Goal: Task Accomplishment & Management: Complete application form

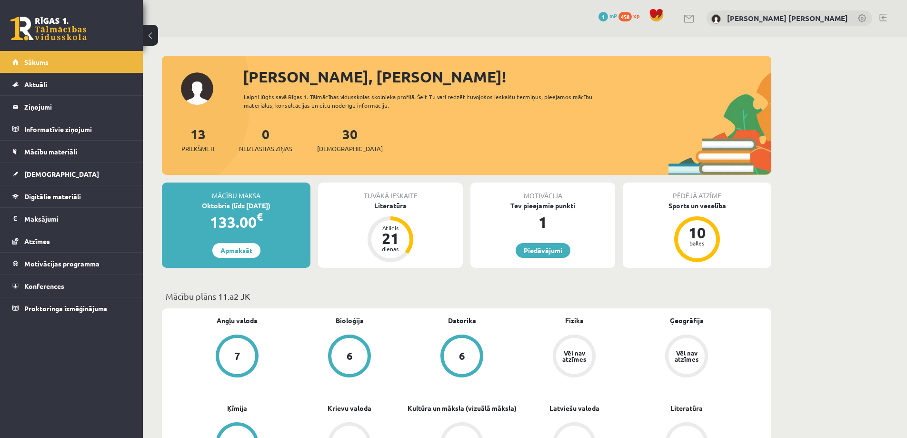
click at [390, 235] on div "21" at bounding box center [390, 238] width 29 height 15
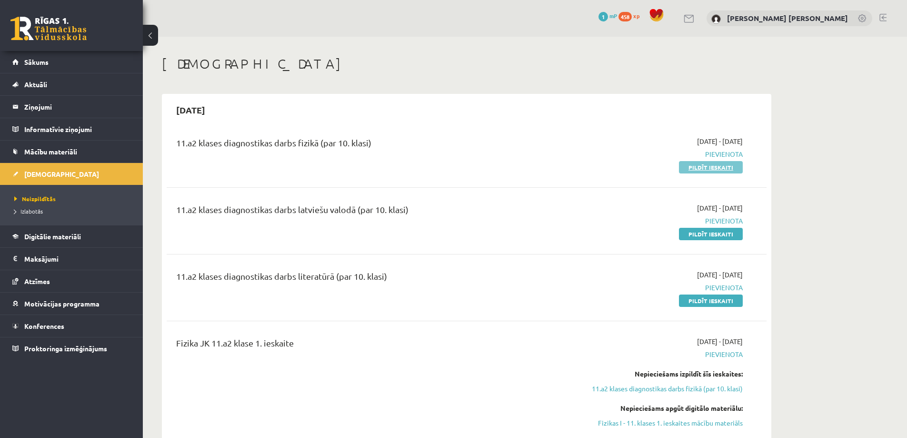
click at [719, 165] on link "Pildīt ieskaiti" at bounding box center [711, 167] width 64 height 12
click at [696, 168] on link "Pildīt ieskaiti" at bounding box center [711, 167] width 64 height 12
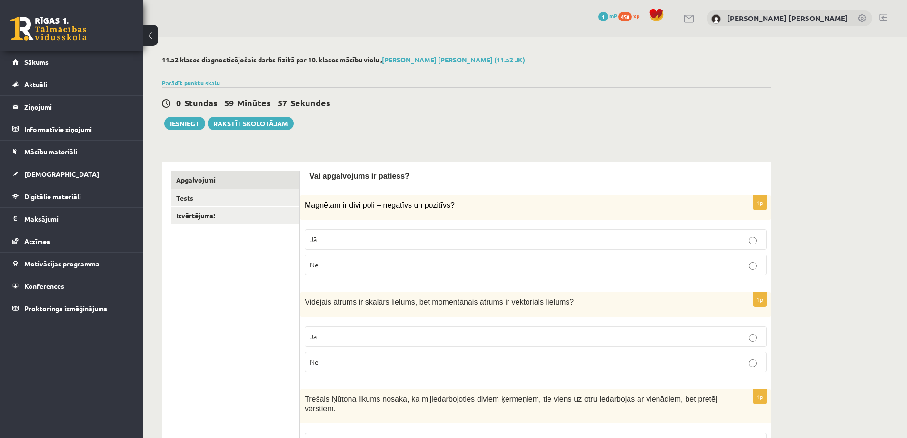
click at [396, 241] on p "Jā" at bounding box center [536, 239] width 452 height 10
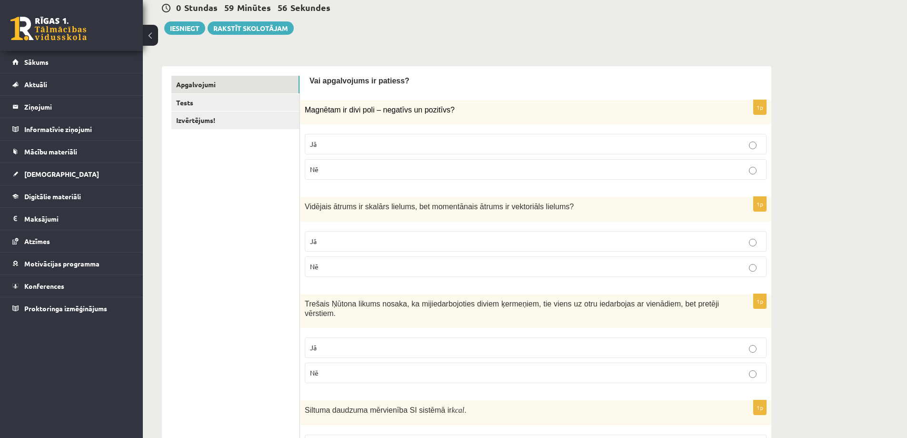
scroll to position [143, 0]
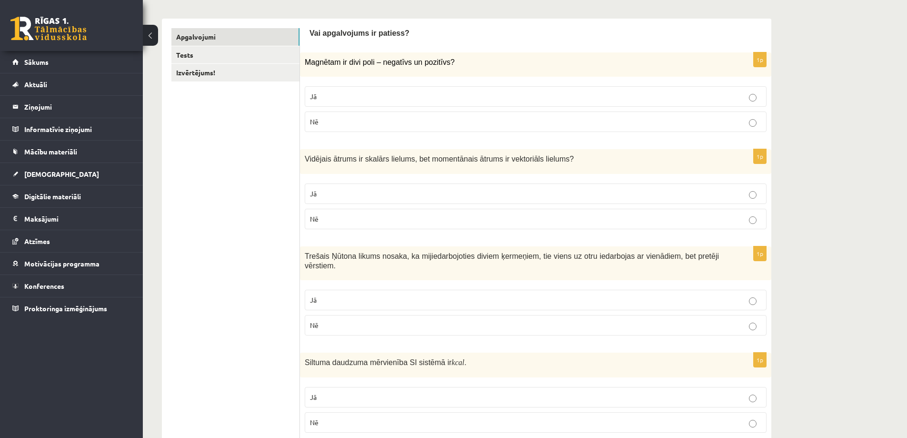
click at [358, 194] on p "Jā" at bounding box center [536, 194] width 452 height 10
drag, startPoint x: 306, startPoint y: 157, endPoint x: 577, endPoint y: 211, distance: 276.3
click at [577, 211] on div "1p Vidējais ātrums ir skalārs lielums, bet momentānais ātrums ir vektoriāls lie…" at bounding box center [536, 192] width 472 height 87
copy div "Vidējais ātrums ir skalārs lielums, bet momentānais ātrums ir vektoriāls lielum…"
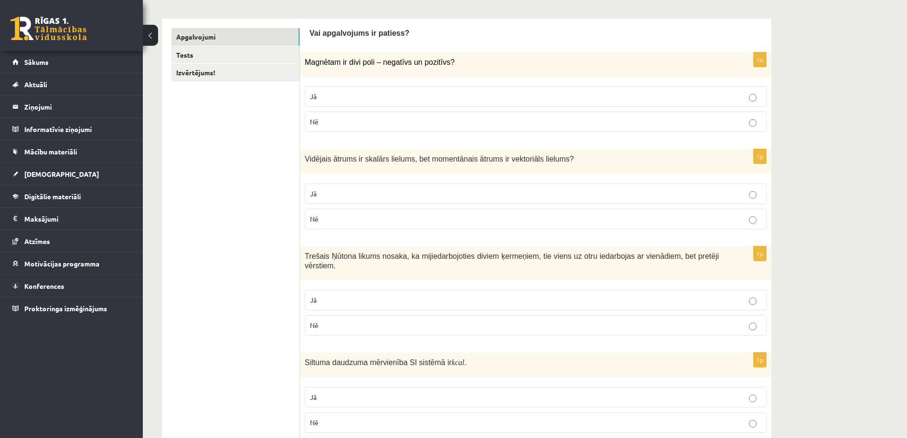
click at [400, 295] on p "Jā" at bounding box center [536, 300] width 452 height 10
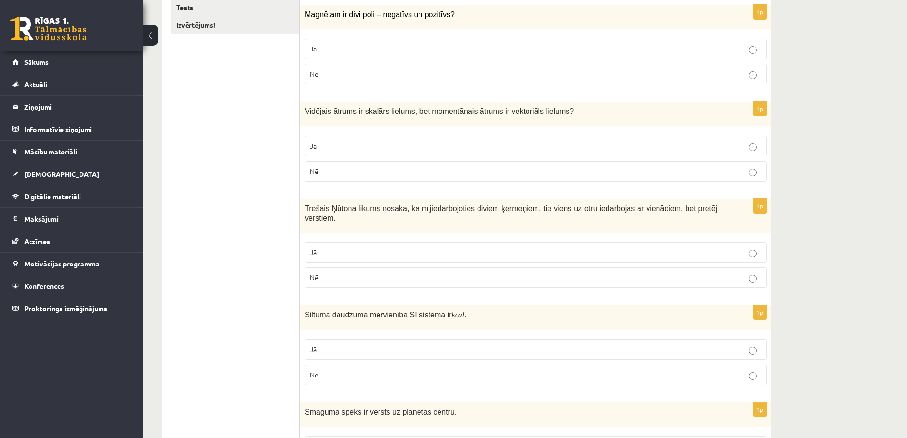
scroll to position [286, 0]
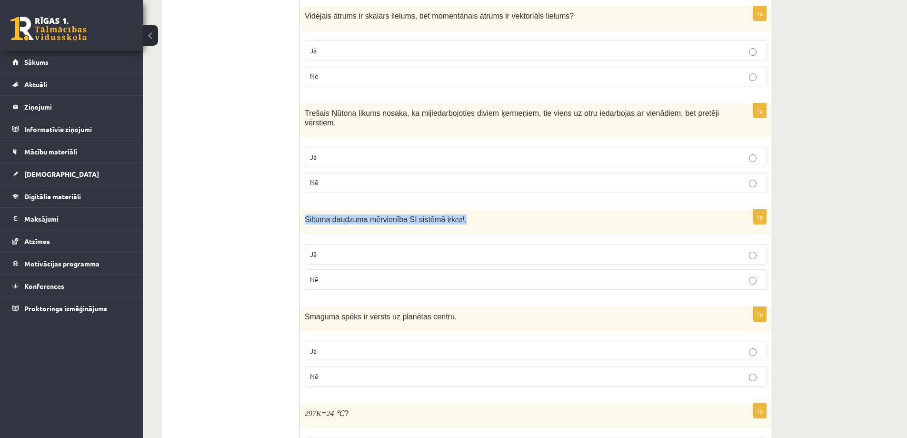
drag, startPoint x: 438, startPoint y: 211, endPoint x: 306, endPoint y: 213, distance: 132.0
click at [306, 214] on p "Siltuma daudzuma mērvienība SI sistēmā ir kcal ." at bounding box center [512, 219] width 414 height 10
click at [486, 217] on div "Siltuma daudzuma mērvienība SI sistēmā ir kcal ." at bounding box center [536, 222] width 472 height 24
drag, startPoint x: 452, startPoint y: 210, endPoint x: 305, endPoint y: 214, distance: 147.3
click at [305, 214] on p "Siltuma daudzuma mērvienība SI sistēmā ir kcal ." at bounding box center [512, 219] width 414 height 10
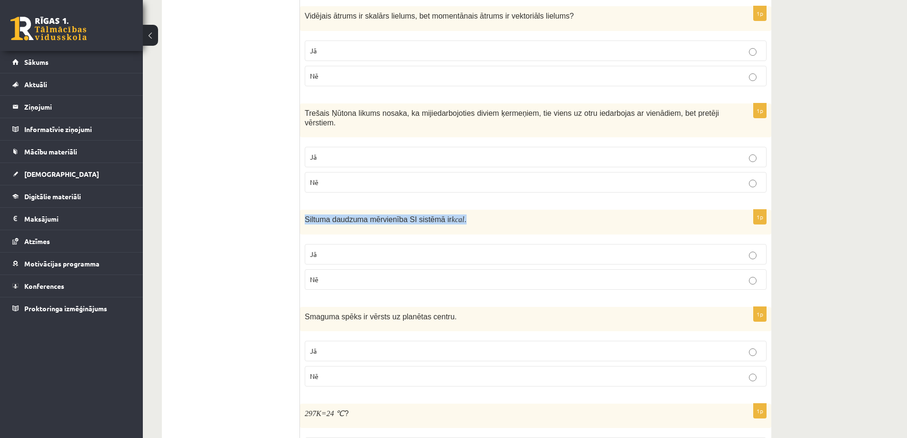
copy span "Siltuma daudzuma mērvienība SI sistēmā ir kcal ."
click at [505, 274] on p "Nē" at bounding box center [536, 279] width 452 height 10
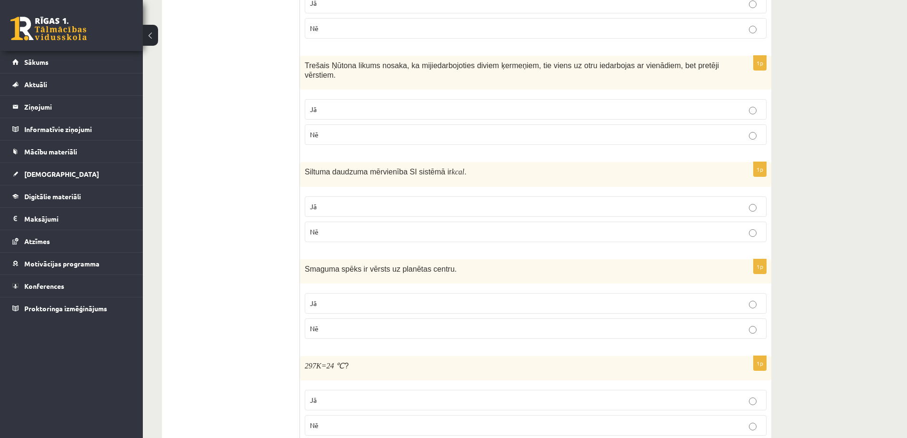
scroll to position [381, 0]
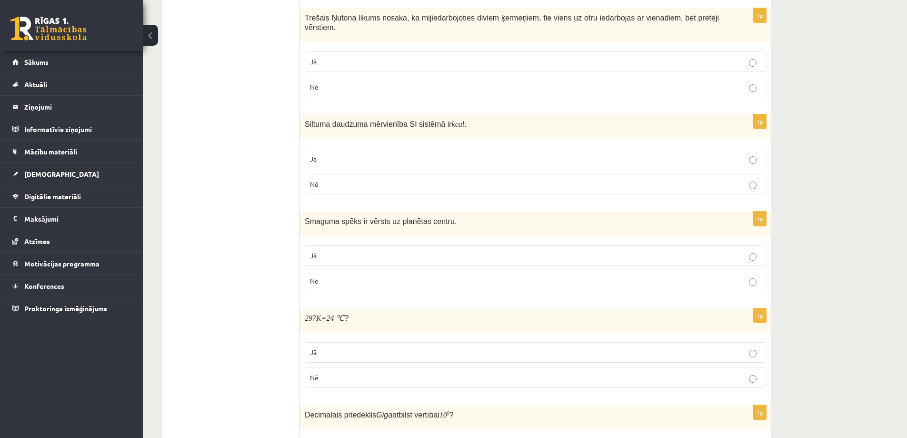
click at [386, 347] on p "Jā" at bounding box center [536, 352] width 452 height 10
click at [376, 251] on p "Jā" at bounding box center [536, 256] width 452 height 10
click at [370, 276] on p "Nē" at bounding box center [536, 281] width 452 height 10
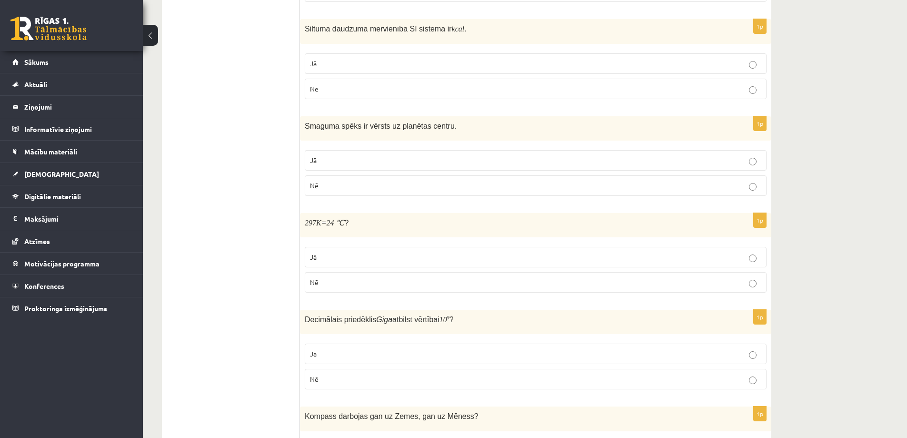
scroll to position [524, 0]
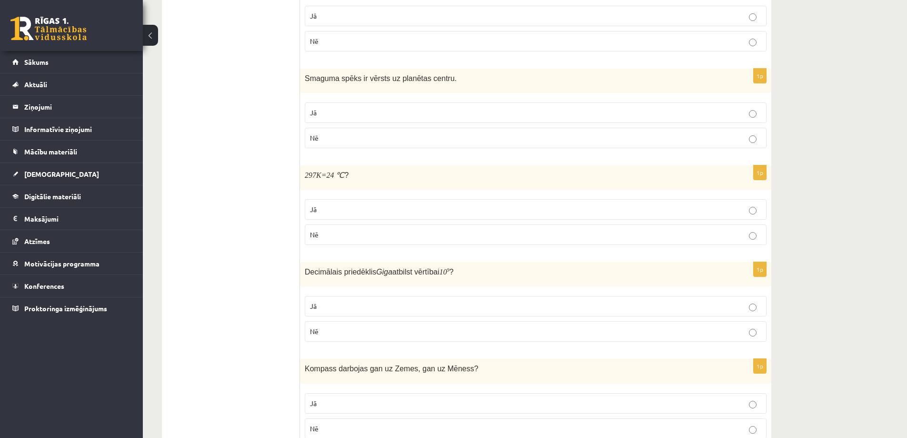
click at [367, 108] on p "Jā" at bounding box center [536, 113] width 452 height 10
click at [389, 326] on p "Nē" at bounding box center [536, 331] width 452 height 10
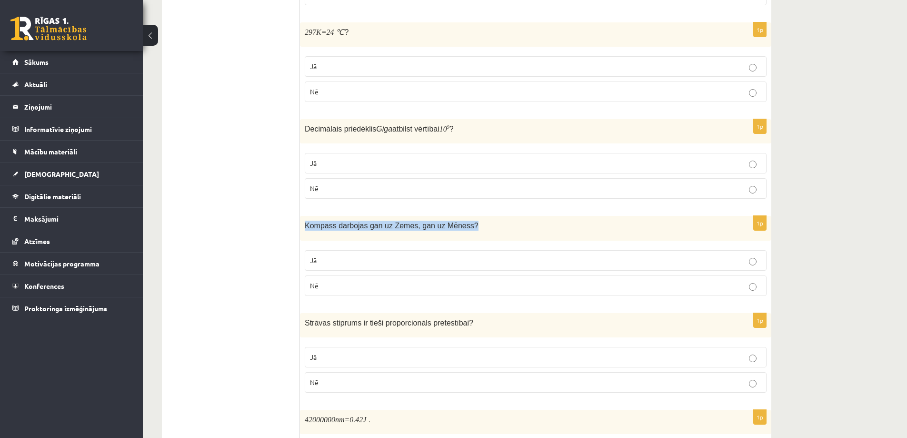
drag, startPoint x: 460, startPoint y: 218, endPoint x: 302, endPoint y: 213, distance: 158.7
click at [302, 216] on div "Kompass darbojas gan uz Zemes, gan uz Mēness ?" at bounding box center [536, 228] width 472 height 24
copy span "Kompass darbojas gan uz Zemes, gan uz Mēness ?"
drag, startPoint x: 377, startPoint y: 279, endPoint x: 371, endPoint y: 276, distance: 6.8
click at [376, 281] on p "Nē" at bounding box center [536, 286] width 452 height 10
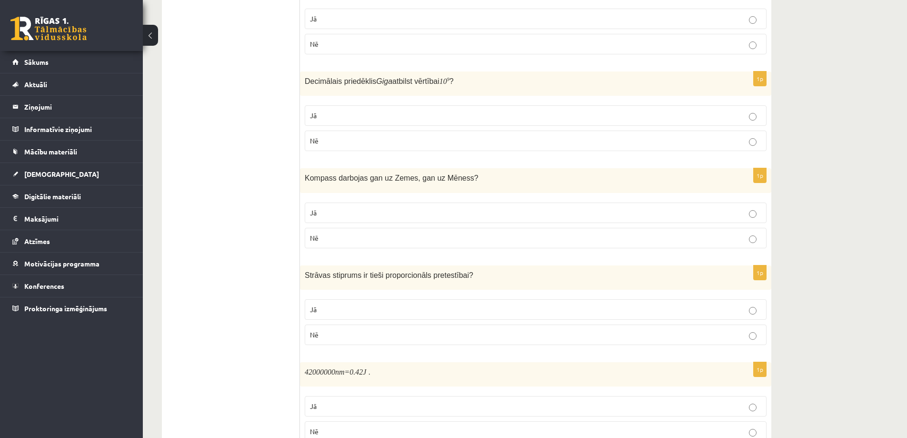
scroll to position [762, 0]
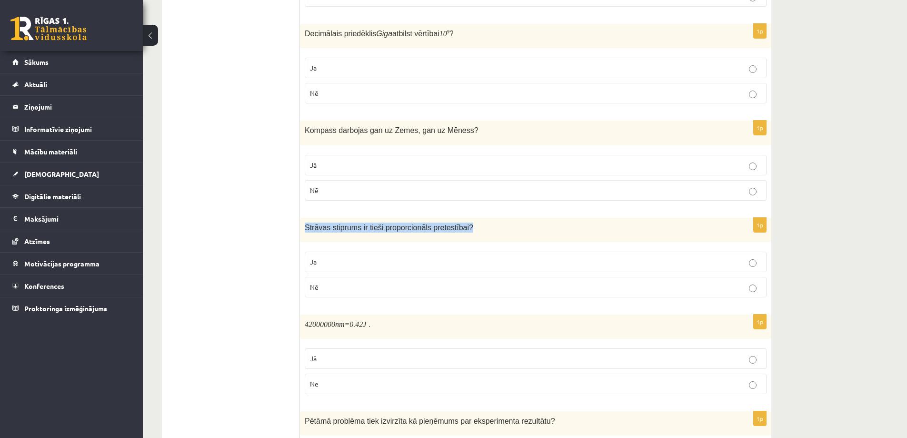
drag, startPoint x: 303, startPoint y: 217, endPoint x: 464, endPoint y: 229, distance: 161.5
click at [464, 229] on div "Strāvas stiprums ir tieši proporcionāls pretestībai ?" at bounding box center [536, 230] width 472 height 24
copy span "Strāvas stiprums ir tieši proporcionāls pretestībai ?"
click at [373, 285] on label "Nē" at bounding box center [536, 287] width 462 height 20
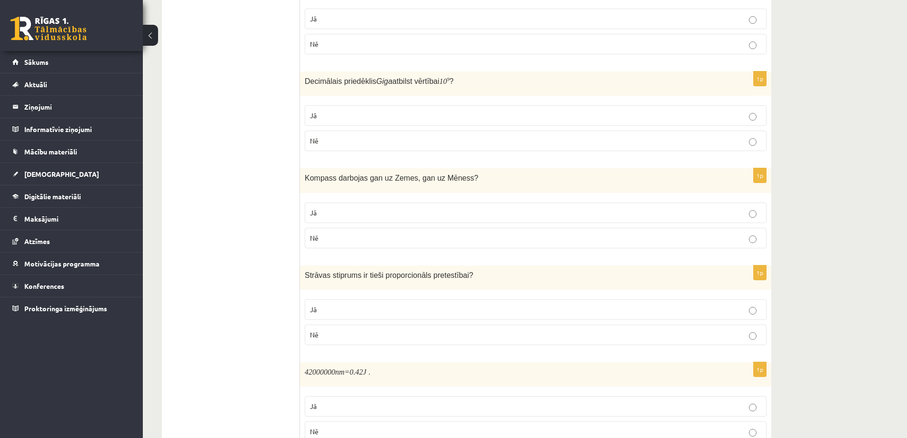
drag, startPoint x: 456, startPoint y: 73, endPoint x: 297, endPoint y: 77, distance: 159.1
click at [297, 77] on div "**********" at bounding box center [467, 309] width 610 height 1725
click at [465, 60] on form "Vai apgalvojums ir patiess? 1p Magnētam ir divi poli – negatīvs un pozitīvs? Jā…" at bounding box center [536, 309] width 453 height 1706
click at [485, 76] on p "Decimālais priedēklis Giga atbilst vērtībai 10 9 ?" at bounding box center [512, 81] width 414 height 10
drag, startPoint x: 482, startPoint y: 75, endPoint x: 304, endPoint y: 78, distance: 177.2
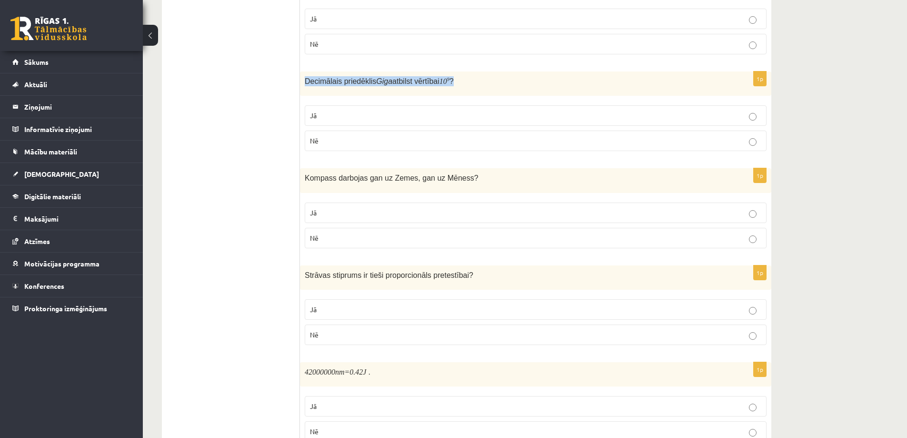
click at [304, 78] on div "Decimālais priedēklis Giga atbilst vērtībai 10 9 ?" at bounding box center [536, 83] width 472 height 24
copy span "Decimālais priedēklis Giga atbilst vērtībai 10 9 ?"
click at [214, 149] on ul "Apgalvojumi Tests Izvērtējums!" at bounding box center [235, 309] width 129 height 1706
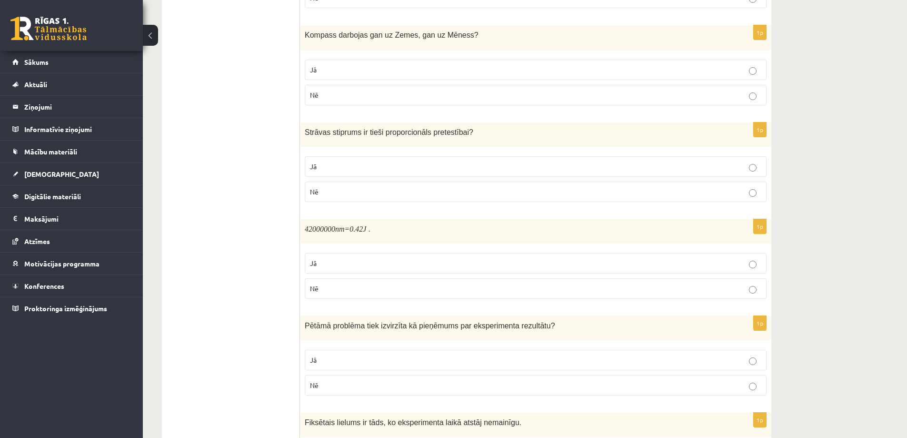
scroll to position [905, 0]
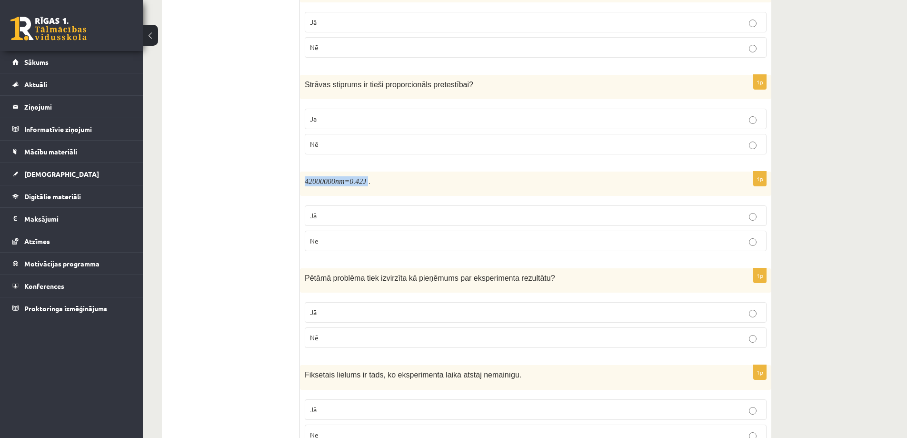
drag, startPoint x: 378, startPoint y: 173, endPoint x: 304, endPoint y: 172, distance: 73.8
click at [304, 172] on div "42000000 nm =0.42 J ." at bounding box center [536, 183] width 472 height 24
copy span "42000000 nm =0.42 J"
click at [331, 238] on p "Nē" at bounding box center [536, 241] width 452 height 10
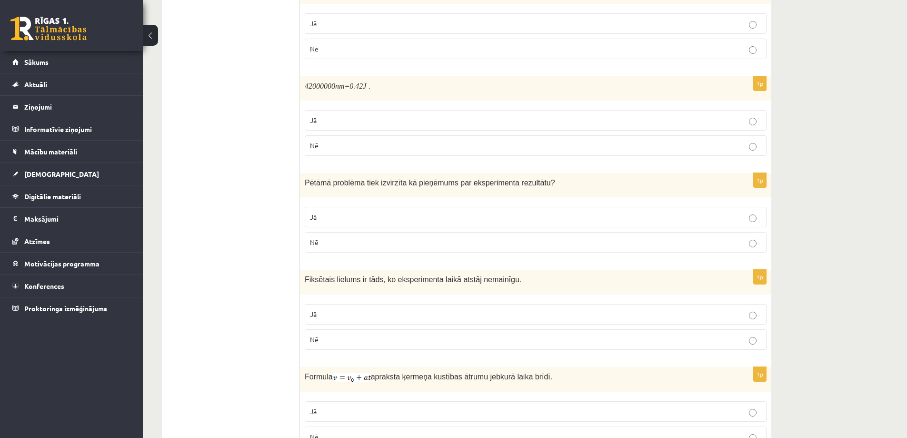
click at [332, 237] on p "Nē" at bounding box center [536, 242] width 452 height 10
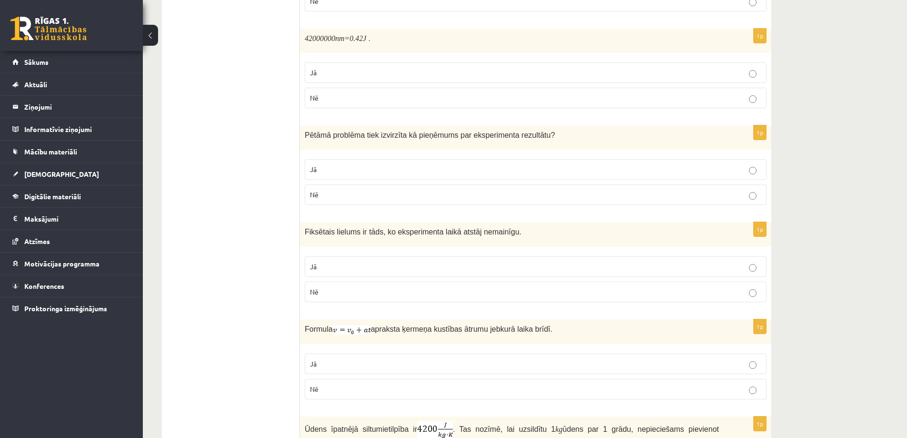
click at [364, 262] on p "Jā" at bounding box center [536, 267] width 452 height 10
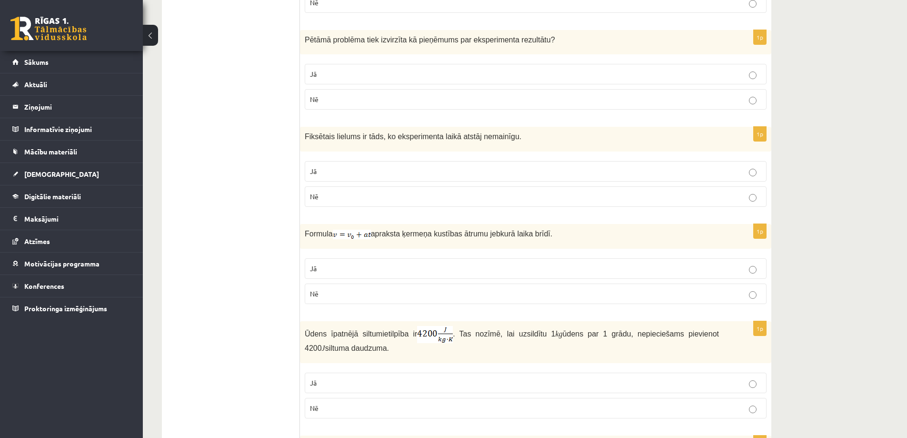
scroll to position [1191, 0]
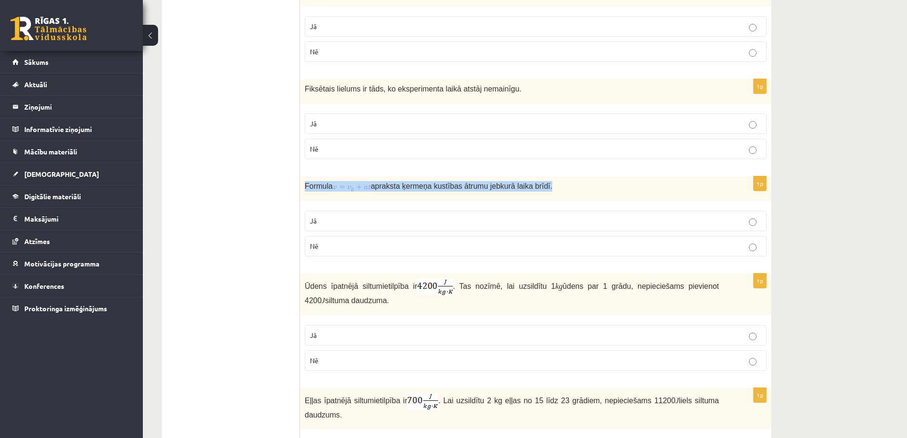
drag, startPoint x: 303, startPoint y: 178, endPoint x: 537, endPoint y: 188, distance: 234.1
click at [537, 188] on div "Formula apraksta ķermeņa kustības ātrumu jebkurā laika brīdī ." at bounding box center [536, 188] width 472 height 25
copy span "Formula apraksta ķermeņa kustības ātrumu jebkurā laika brīdī ."
drag, startPoint x: 336, startPoint y: 241, endPoint x: 302, endPoint y: 182, distance: 68.5
click at [302, 182] on div "1p Formula apraksta ķermeņa kustības ātrumu jebkurā laika brīdī . Jā Nē" at bounding box center [536, 220] width 472 height 88
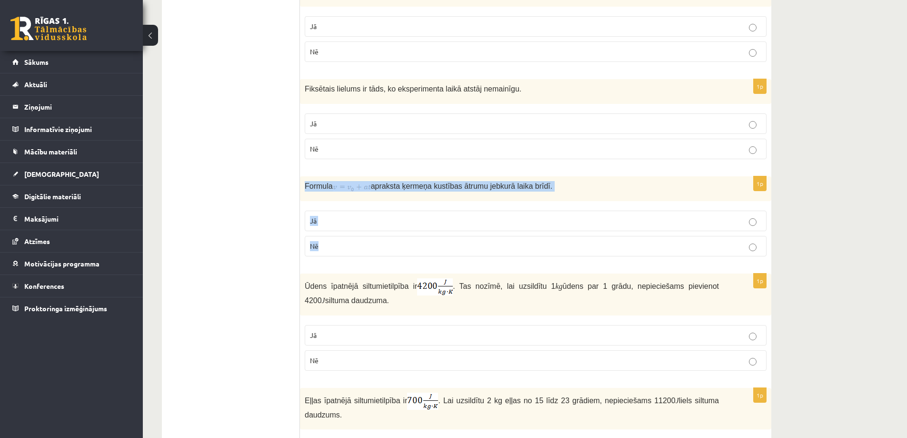
copy div "Formula apraksta ķermeņa kustības ātrumu jebkurā laika brīdī . Jā Nē"
click at [341, 216] on p "Jā" at bounding box center [536, 221] width 452 height 10
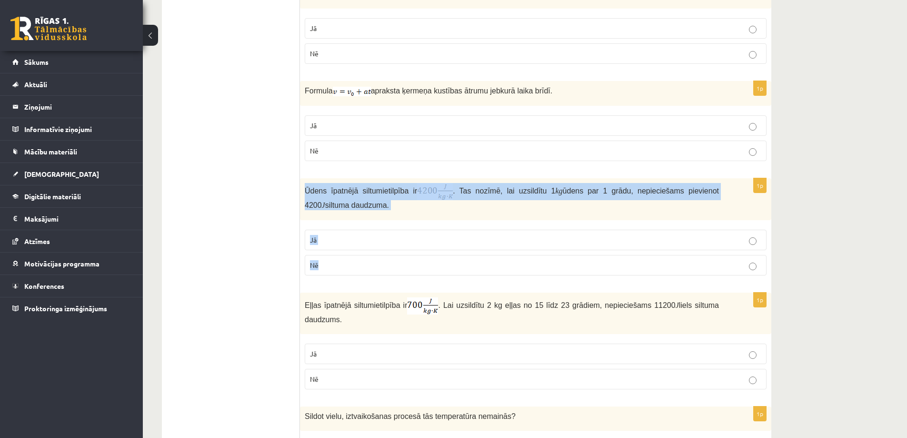
drag, startPoint x: 303, startPoint y: 181, endPoint x: 367, endPoint y: 262, distance: 103.0
click at [367, 262] on div "1p Ūdens īpatnējā siltumietilpība ir . Tas nozīmē, lai uzsildītu 1 kg ūdens par…" at bounding box center [536, 230] width 472 height 104
copy div "Ūdens īpatnējā siltumietilpība ir . Tas nozīmē, lai uzsildītu 1 kg ūdens par 1 …"
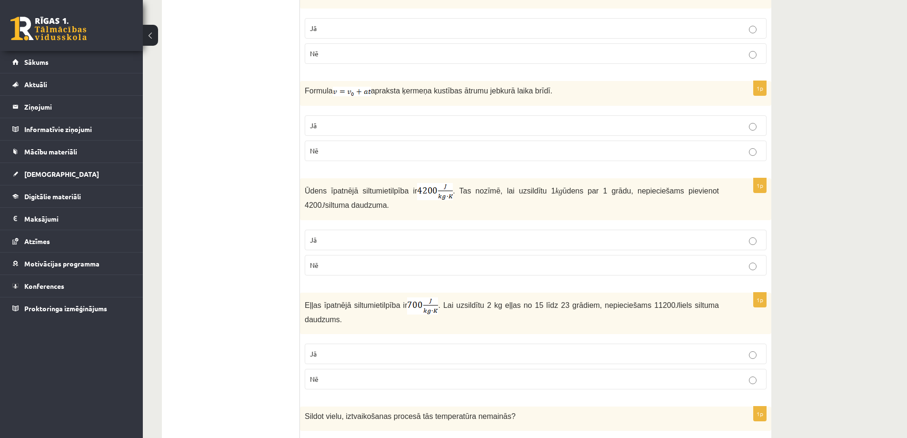
click at [329, 235] on p "Jā" at bounding box center [536, 240] width 452 height 10
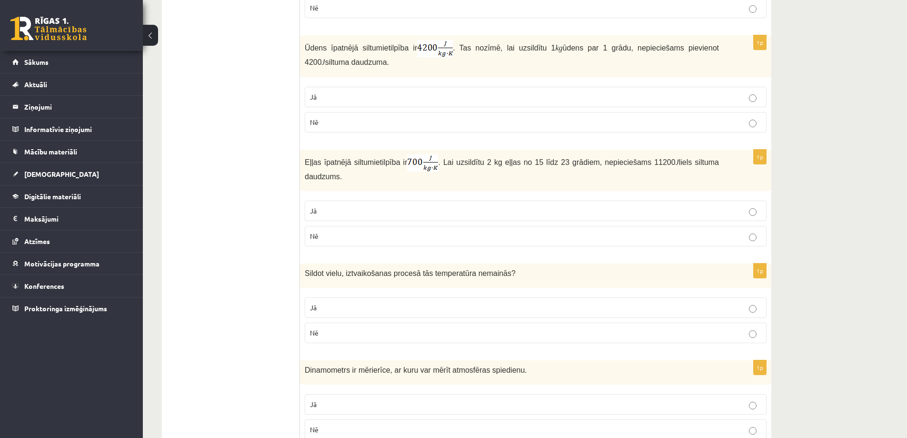
click at [334, 206] on p "Jā" at bounding box center [536, 211] width 452 height 10
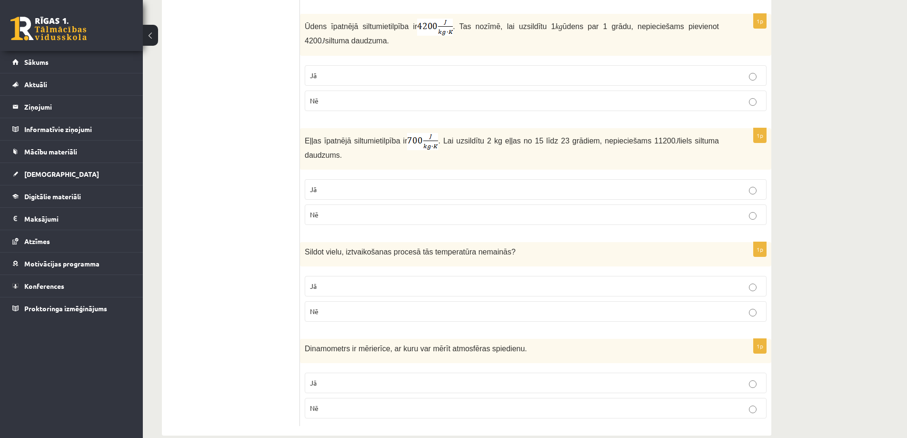
click at [381, 210] on p "Nē" at bounding box center [536, 215] width 452 height 10
click at [363, 281] on p "Jā" at bounding box center [536, 286] width 452 height 10
click at [376, 373] on label "Jā" at bounding box center [536, 383] width 462 height 20
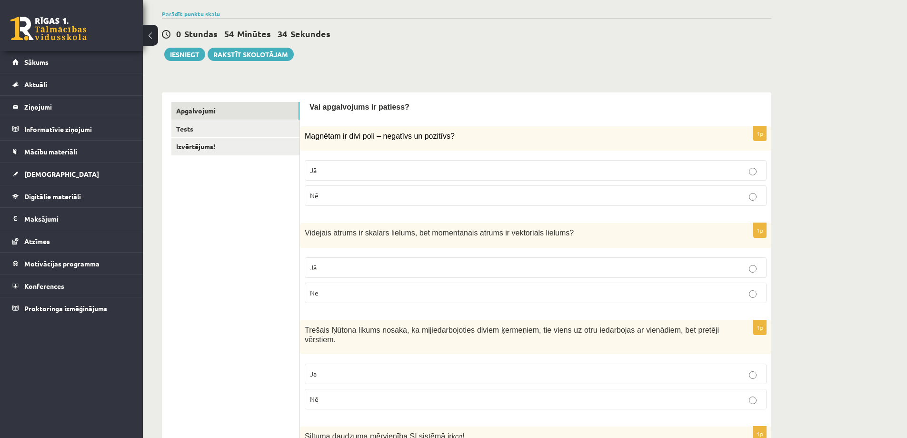
scroll to position [0, 0]
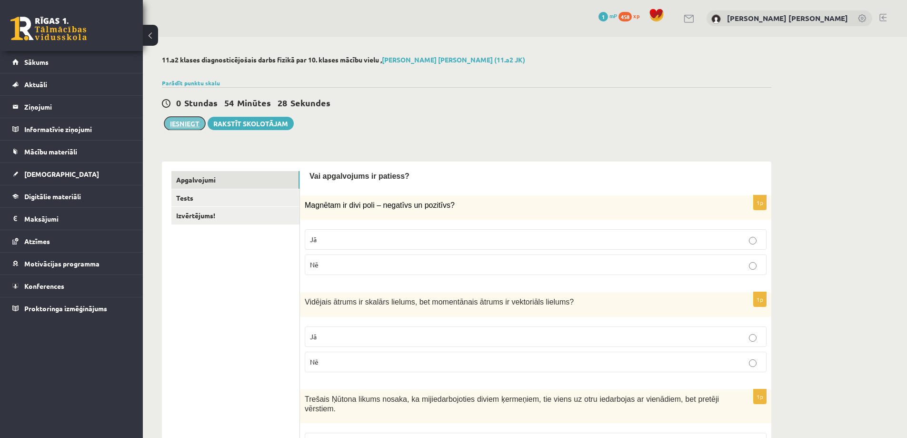
click at [190, 124] on button "Iesniegt" at bounding box center [184, 123] width 41 height 13
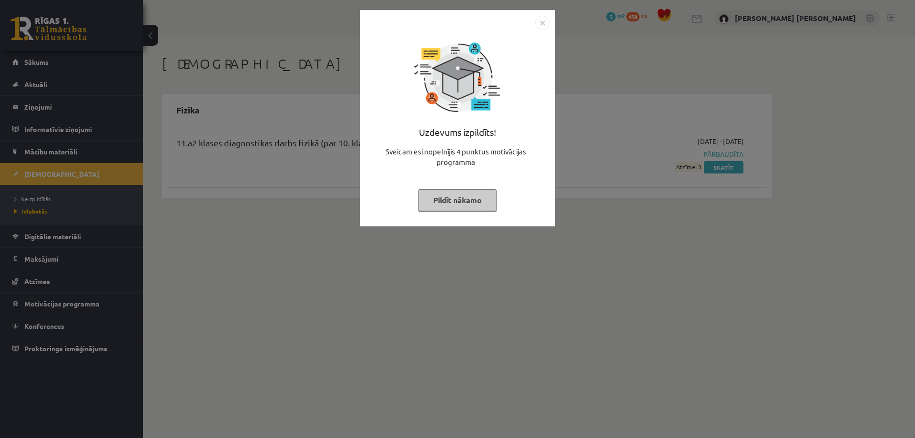
click at [467, 202] on button "Pildīt nākamo" at bounding box center [457, 200] width 78 height 22
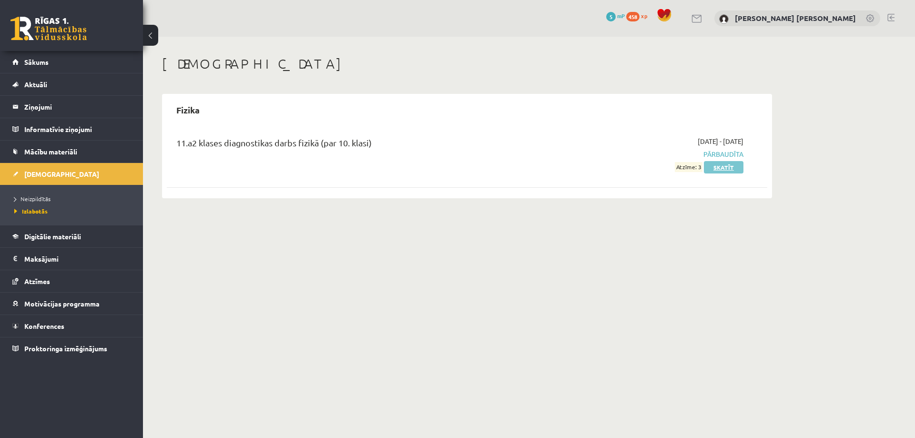
click at [712, 166] on link "Skatīt" at bounding box center [724, 167] width 40 height 12
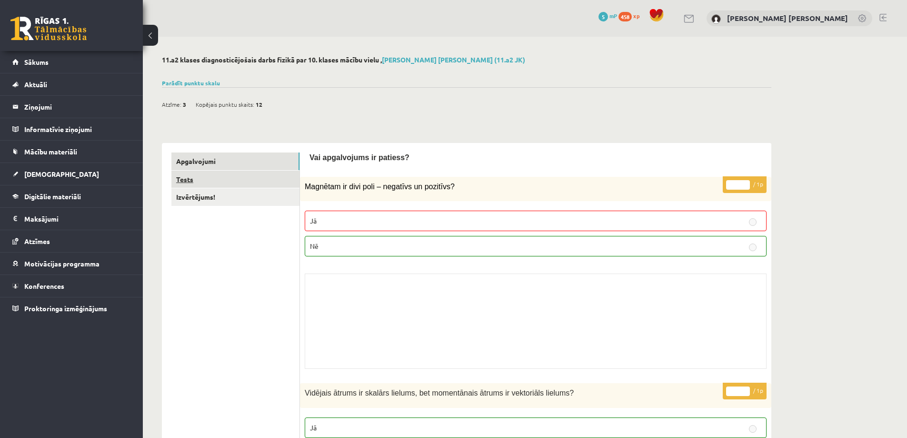
click at [200, 176] on link "Tests" at bounding box center [235, 180] width 128 height 18
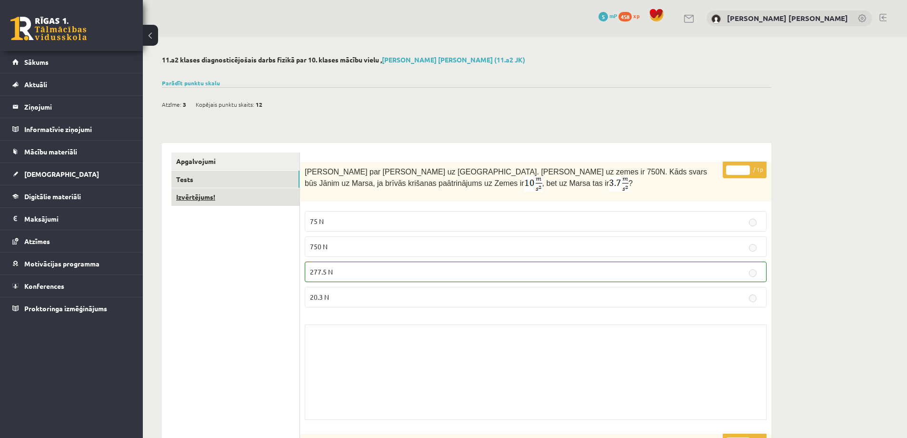
click at [248, 194] on link "Izvērtējums!" at bounding box center [235, 197] width 128 height 18
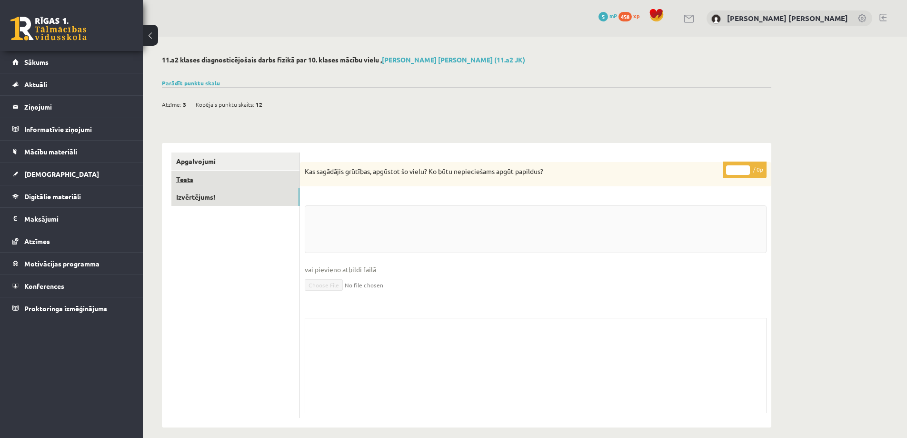
click at [245, 181] on link "Tests" at bounding box center [235, 180] width 128 height 18
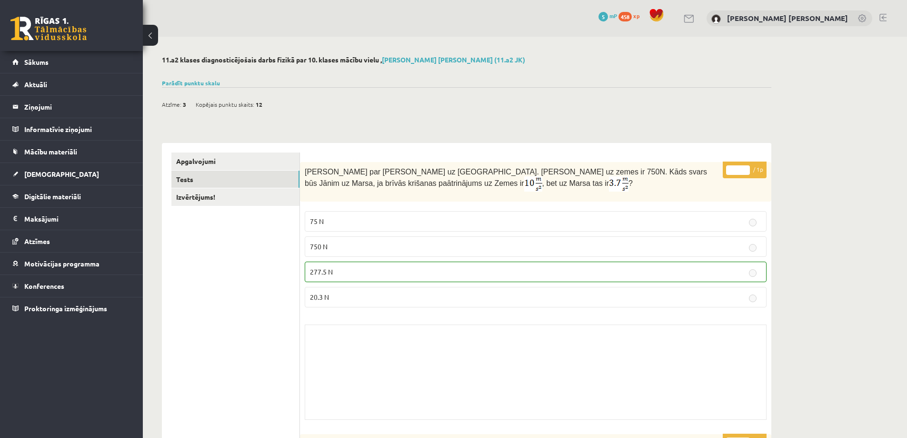
click at [149, 34] on button at bounding box center [150, 35] width 15 height 21
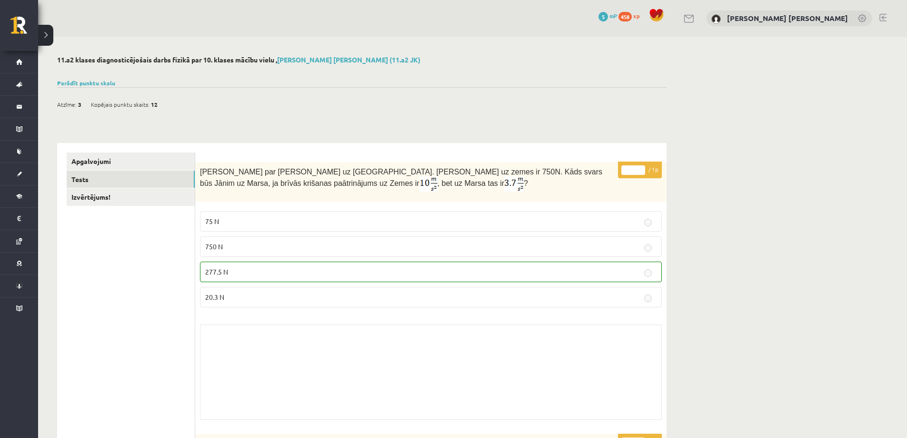
click at [106, 203] on link "Izvērtējums!" at bounding box center [131, 197] width 128 height 18
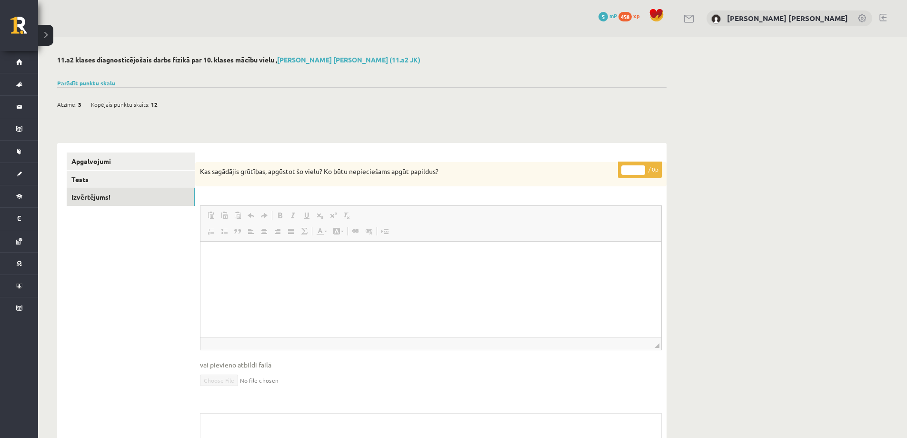
click at [49, 39] on button at bounding box center [45, 35] width 15 height 21
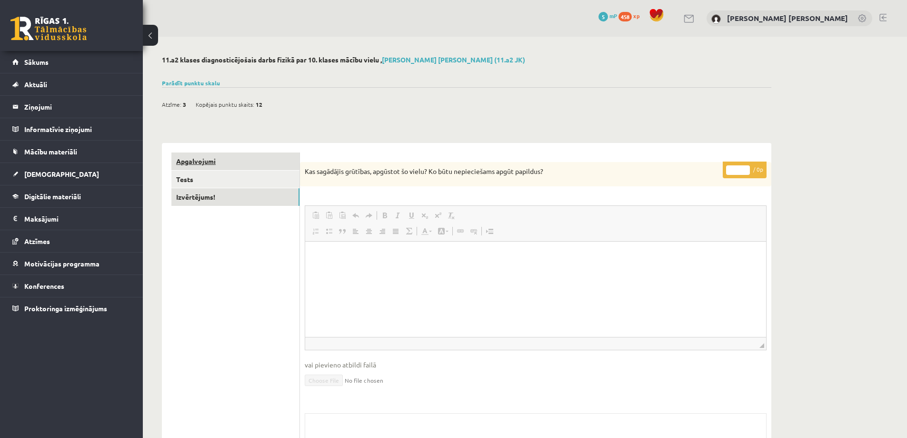
click at [204, 160] on link "Apgalvojumi" at bounding box center [235, 161] width 128 height 18
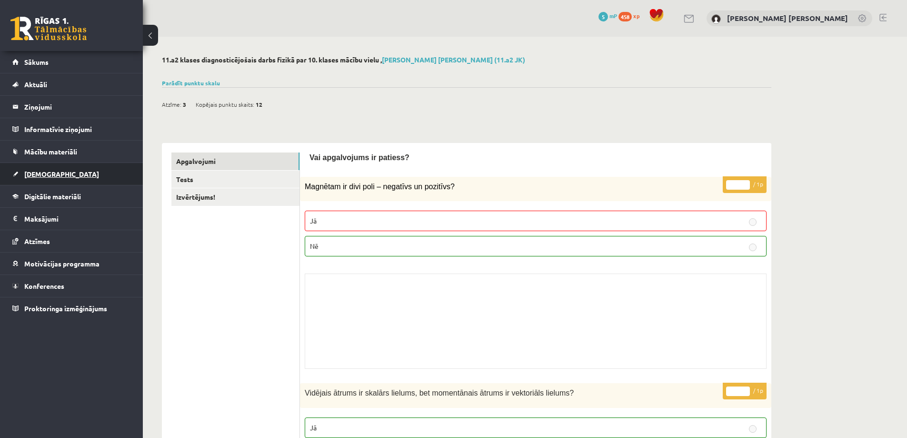
click at [81, 172] on link "[DEMOGRAPHIC_DATA]" at bounding box center [71, 174] width 119 height 22
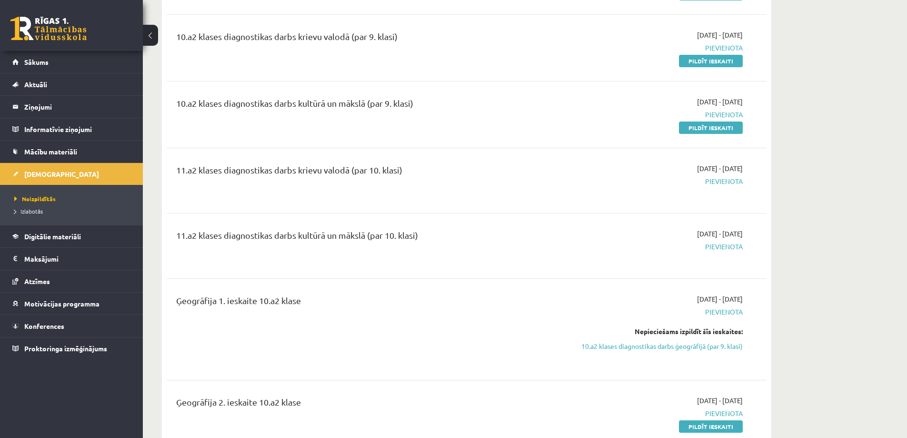
scroll to position [1953, 0]
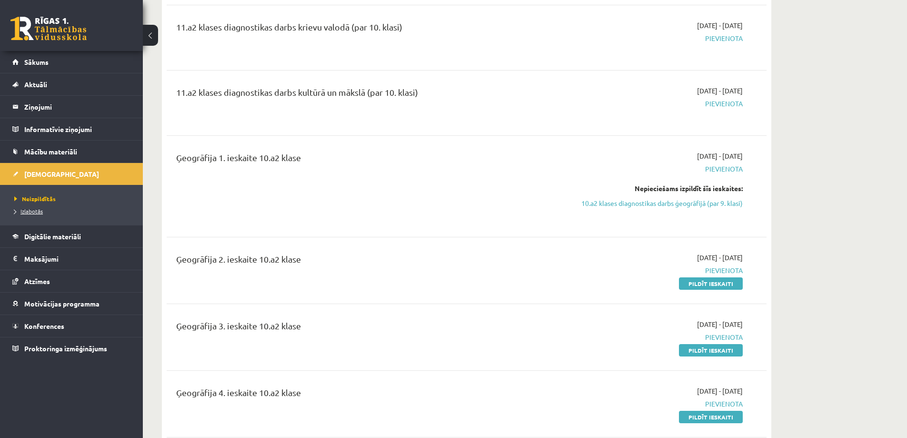
click at [35, 213] on span "Izlabotās" at bounding box center [28, 211] width 29 height 8
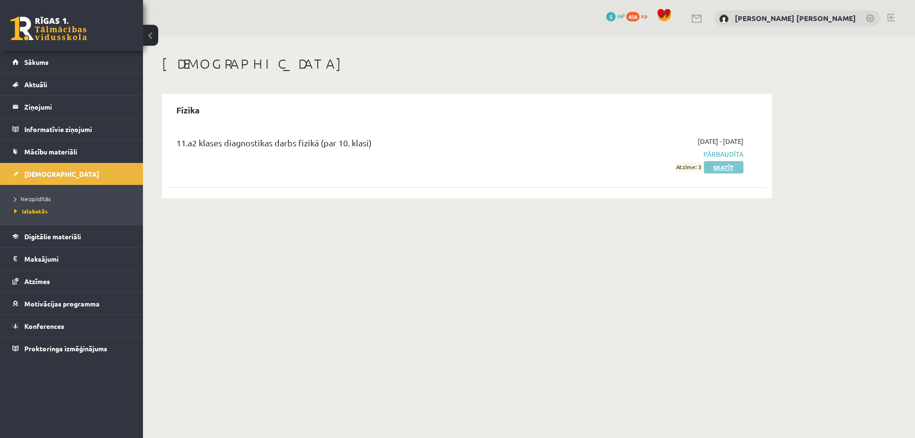
click at [721, 169] on link "Skatīt" at bounding box center [724, 167] width 40 height 12
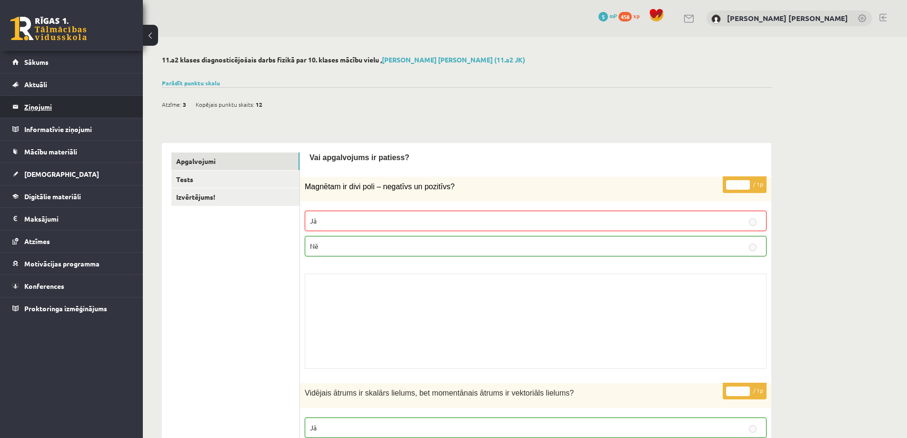
click at [71, 103] on legend "Ziņojumi 0" at bounding box center [77, 107] width 107 height 22
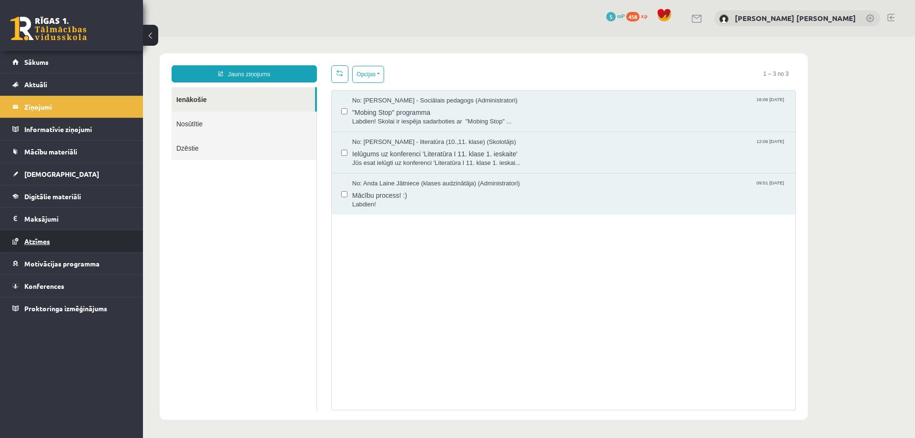
click at [51, 239] on link "Atzīmes" at bounding box center [71, 241] width 119 height 22
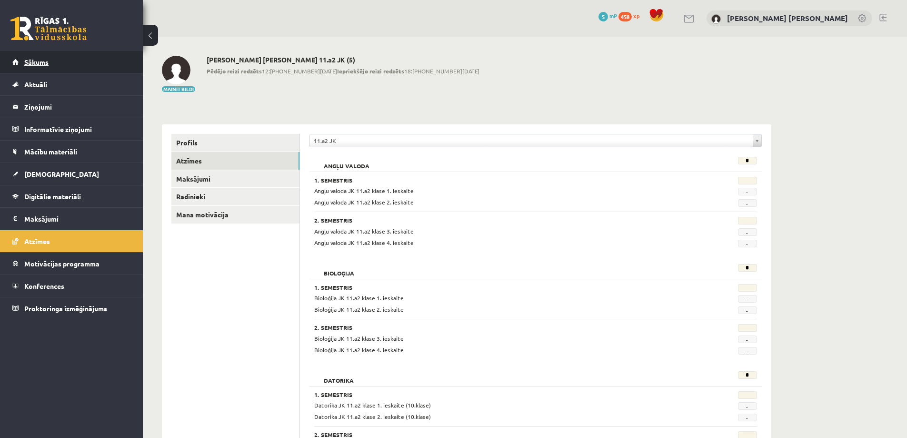
click at [56, 68] on link "Sākums" at bounding box center [71, 62] width 119 height 22
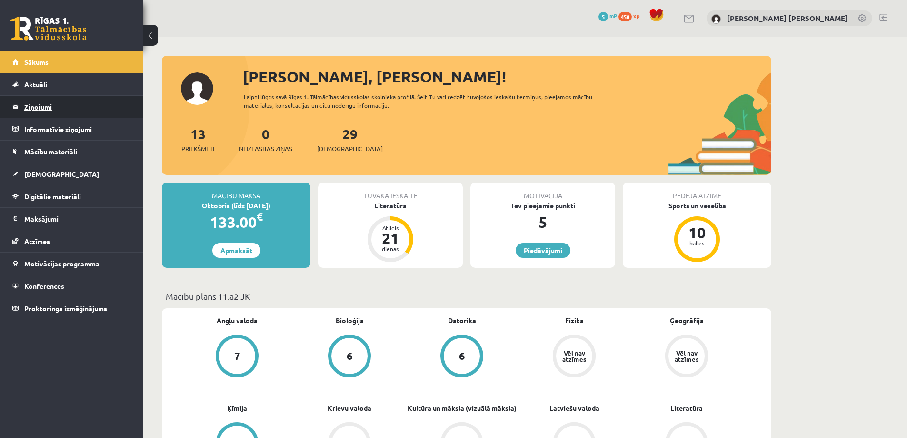
click at [83, 109] on legend "Ziņojumi 0" at bounding box center [77, 107] width 107 height 22
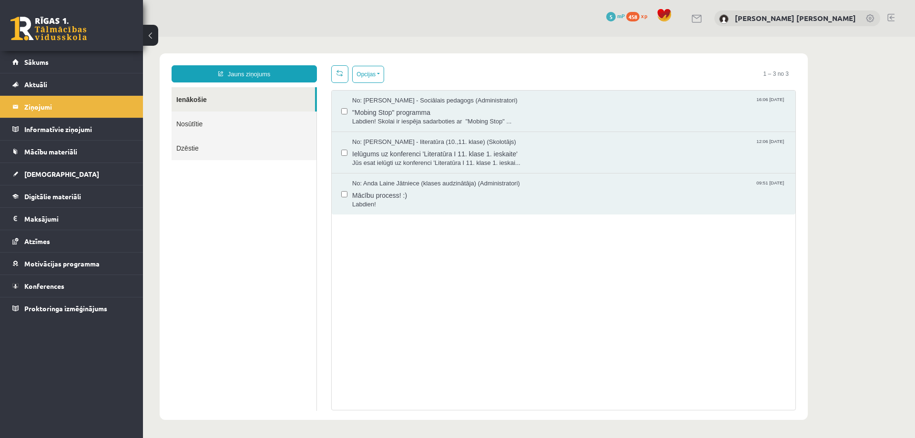
click at [213, 120] on link "Nosūtītie" at bounding box center [243, 123] width 145 height 24
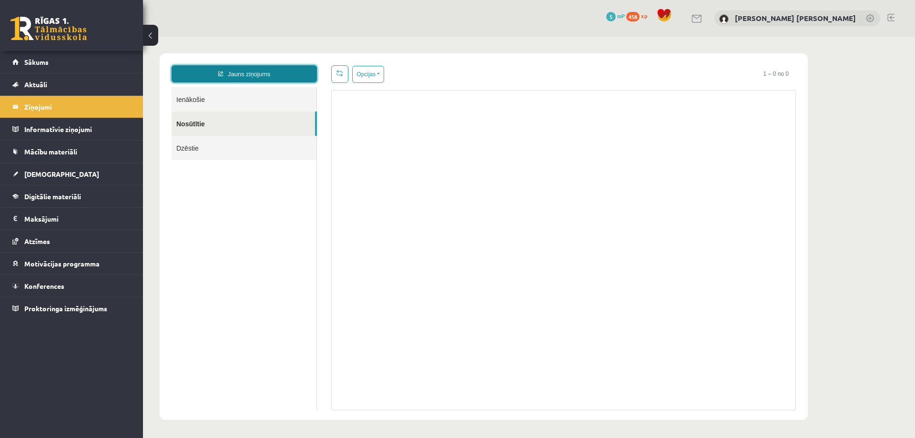
click at [247, 68] on link "Jauns ziņojums" at bounding box center [243, 73] width 145 height 17
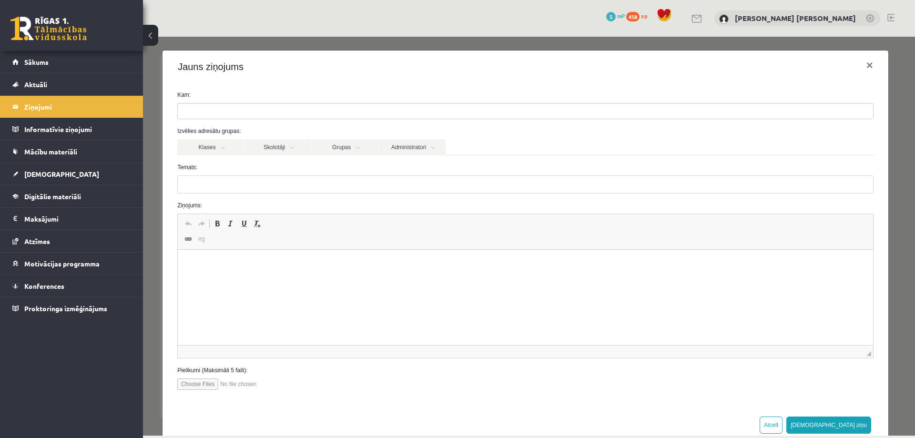
click at [222, 115] on ul at bounding box center [525, 110] width 695 height 15
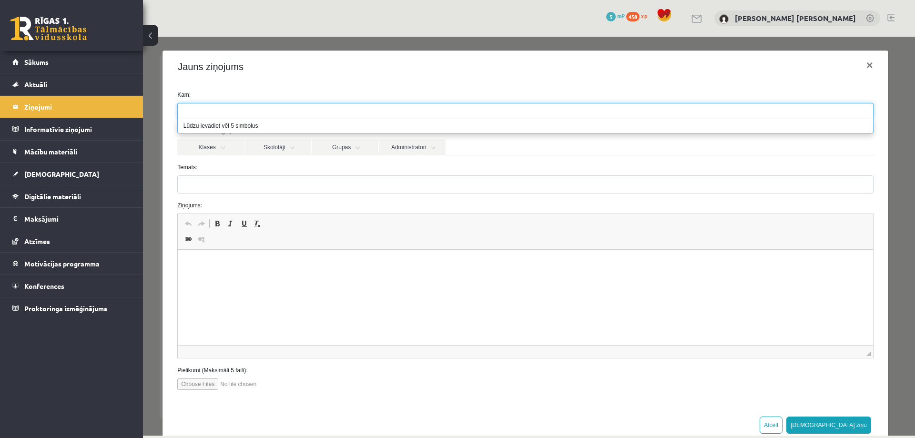
click at [221, 157] on form "Kam: Izvēlies adresātu grupas: Klases Skolotāji Grupas Administratori 11.a2 JK …" at bounding box center [525, 240] width 710 height 299
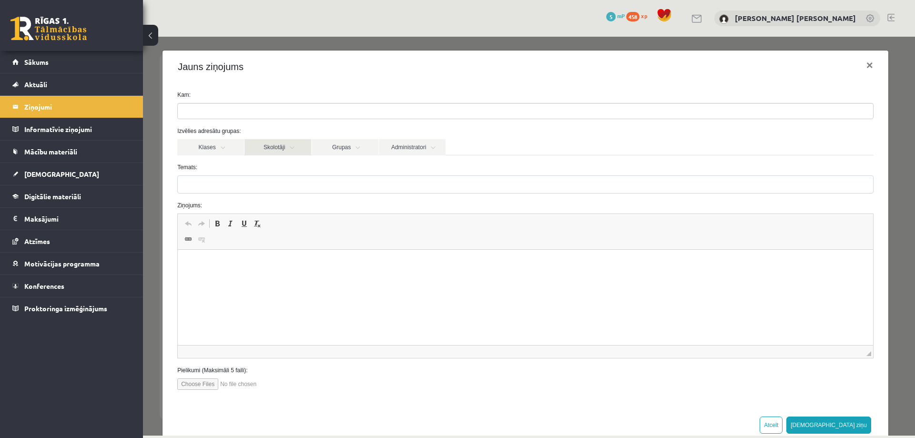
click at [281, 149] on link "Skolotāji" at bounding box center [277, 147] width 67 height 16
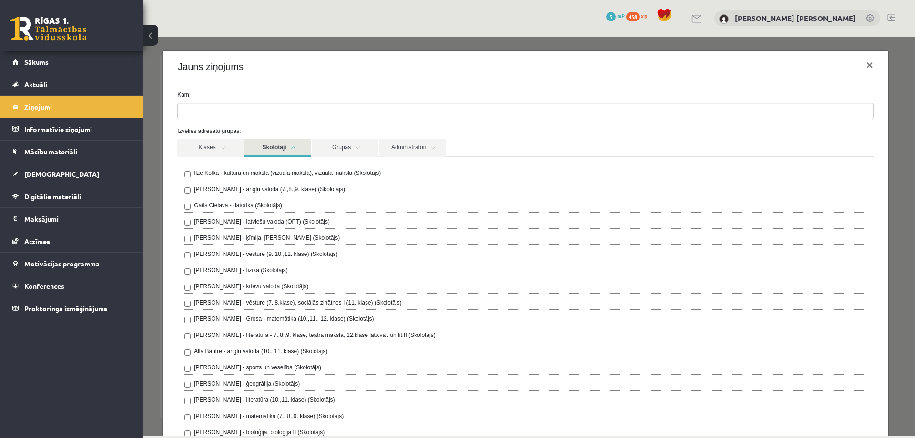
scroll to position [95, 0]
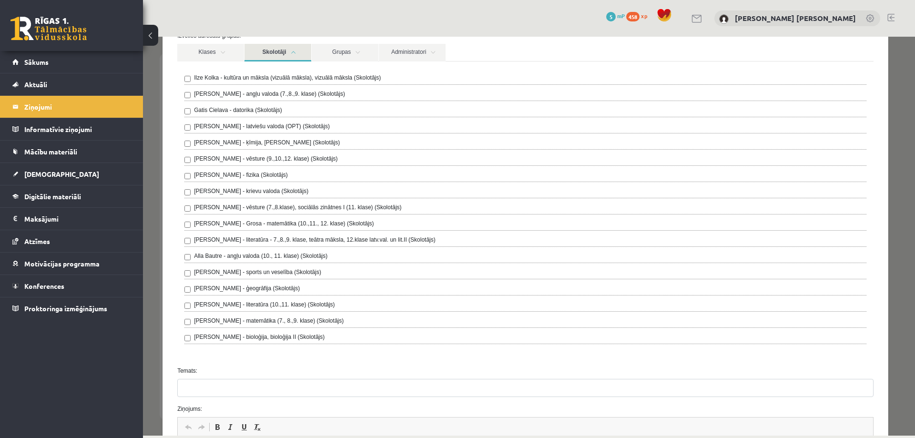
click at [245, 172] on label "[PERSON_NAME] - fizika (Skolotājs)" at bounding box center [241, 175] width 94 height 9
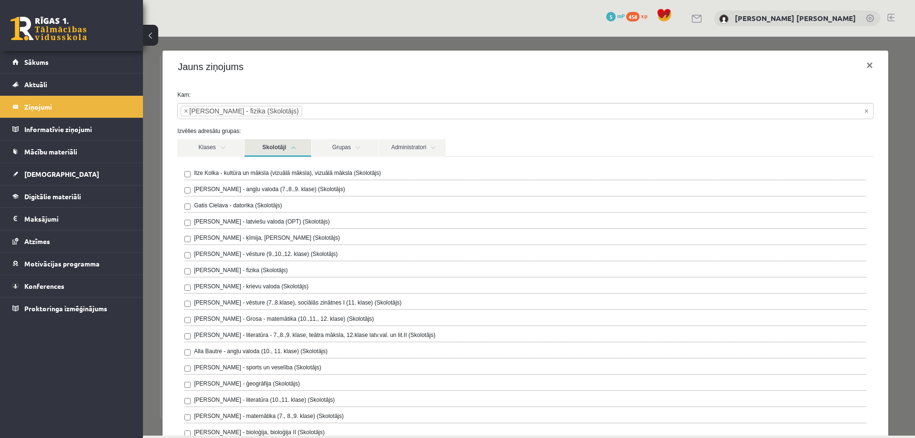
click at [282, 146] on link "Skolotāji" at bounding box center [277, 148] width 67 height 18
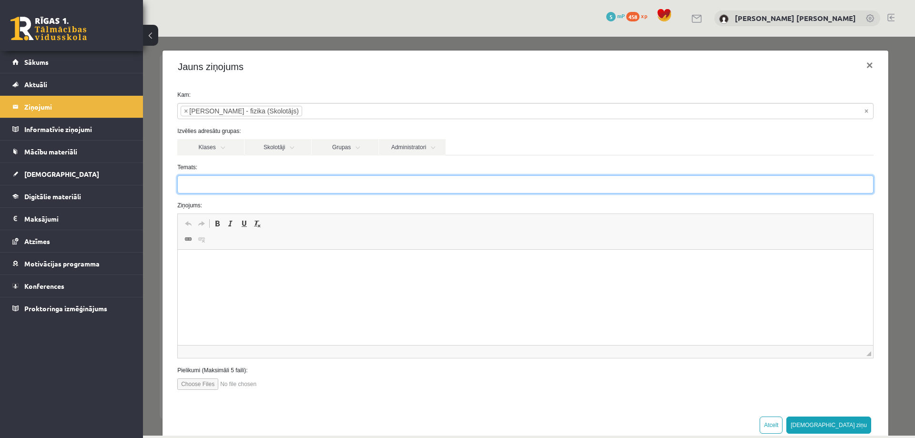
click at [239, 183] on input "Temats:" at bounding box center [525, 184] width 696 height 18
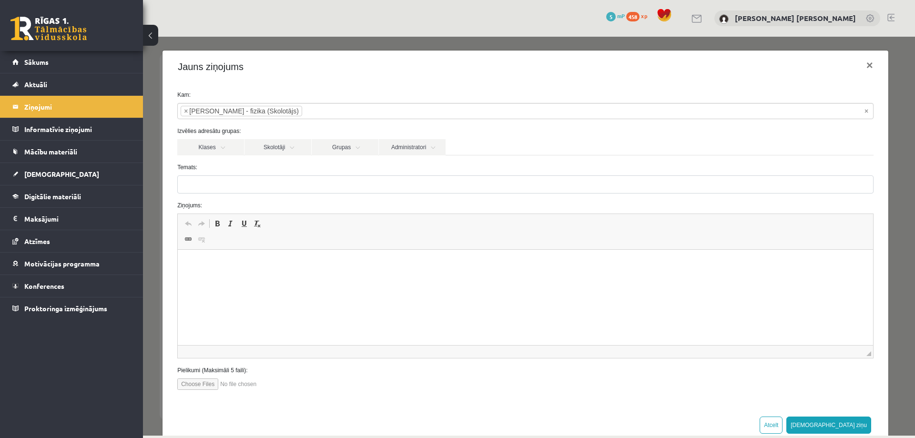
click at [213, 186] on input "Temats:" at bounding box center [525, 184] width 696 height 18
type input "**********"
click at [212, 262] on p "Editor, wiswyg-editor-47024944714060-1757496802-525" at bounding box center [525, 264] width 676 height 10
click at [834, 402] on div "**********" at bounding box center [525, 244] width 726 height 322
click at [383, 302] on html "**********" at bounding box center [525, 280] width 695 height 61
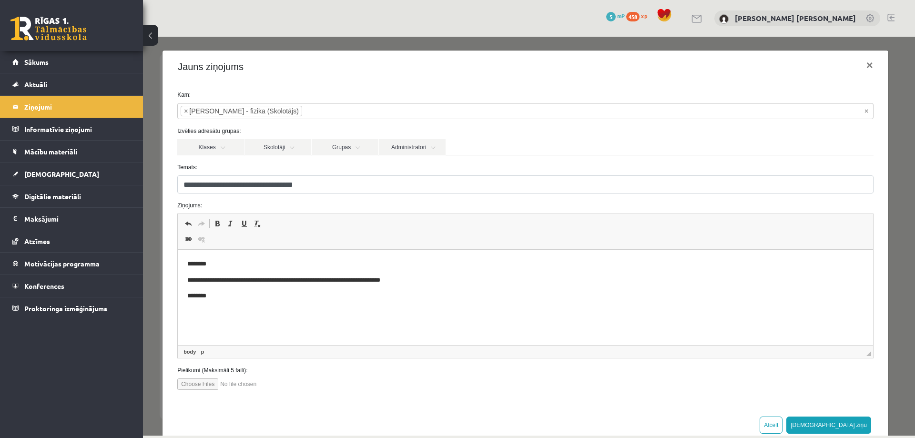
scroll to position [24, 0]
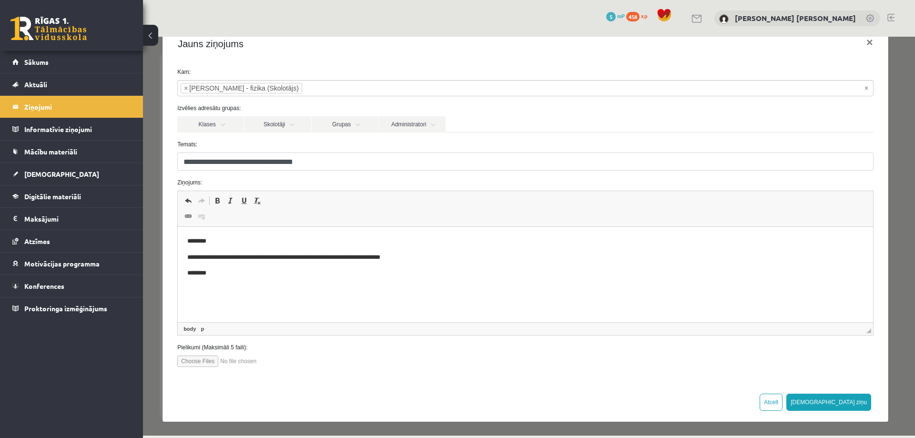
click at [398, 351] on label "Pielikumi (Maksimāli 5 faili):" at bounding box center [525, 347] width 710 height 9
click at [847, 403] on button "[DEMOGRAPHIC_DATA] ziņu" at bounding box center [828, 401] width 85 height 17
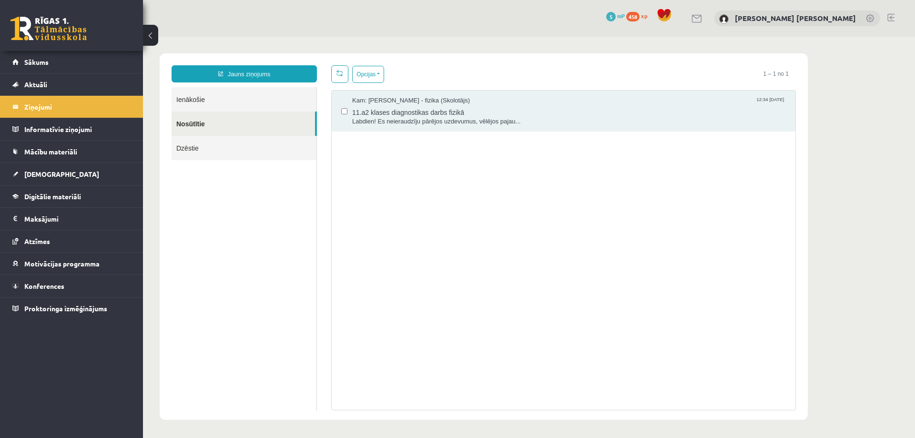
scroll to position [0, 0]
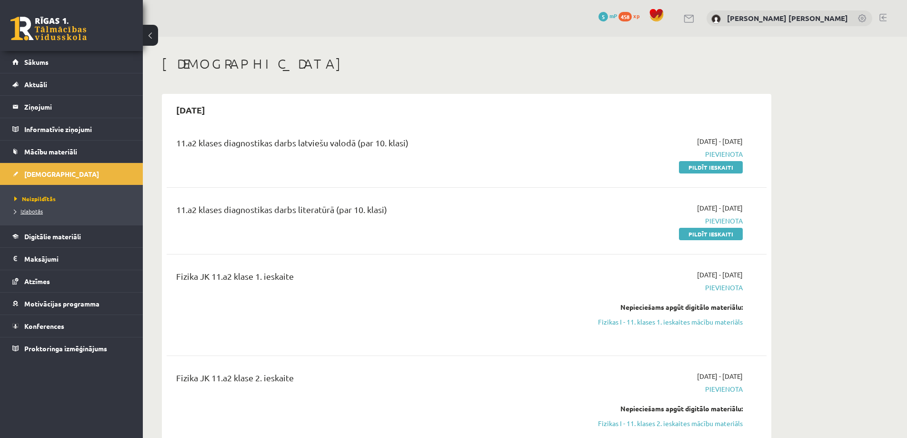
click at [43, 209] on link "Izlabotās" at bounding box center [73, 211] width 119 height 9
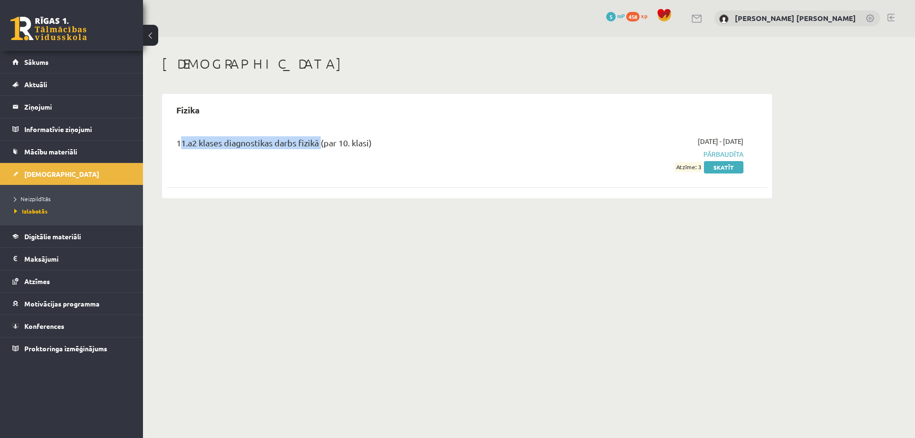
drag, startPoint x: 178, startPoint y: 140, endPoint x: 315, endPoint y: 140, distance: 136.7
click at [315, 140] on div "11.a2 klases diagnostikas darbs fizikā (par 10. klasi)" at bounding box center [362, 145] width 373 height 18
copy div "11.a2 klases diagnostikas darbs fizikā"
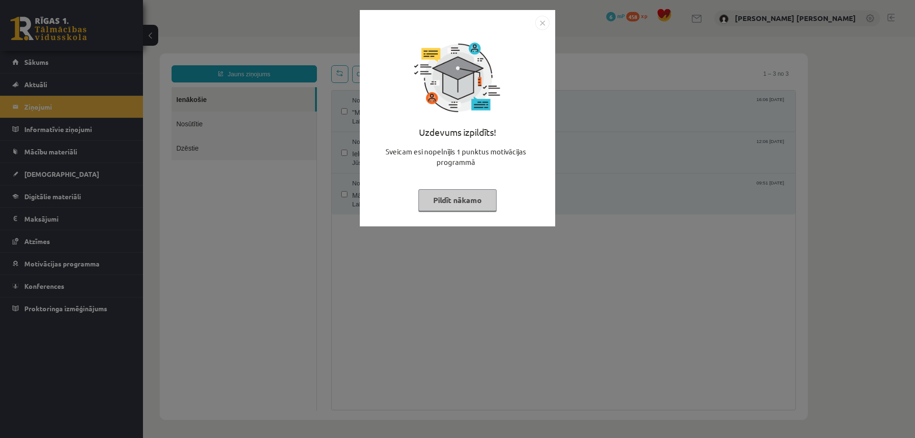
click at [543, 26] on img "Close" at bounding box center [542, 23] width 14 height 14
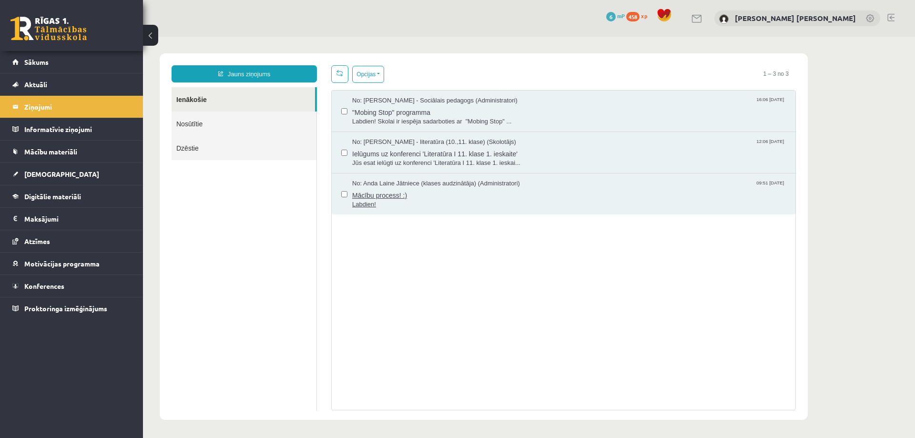
click at [376, 185] on span "No: Anda Laine Jātniece (klases audzinātāja) (Administratori)" at bounding box center [436, 183] width 168 height 9
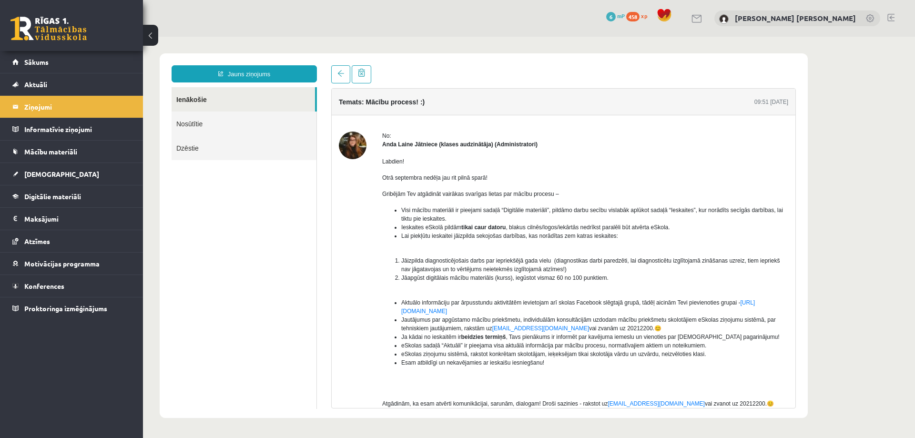
click at [376, 192] on div "No: Anda Laine Jātniece (klases audzinātāja) (Administratori) Labdien! Otrā sep…" at bounding box center [563, 289] width 449 height 317
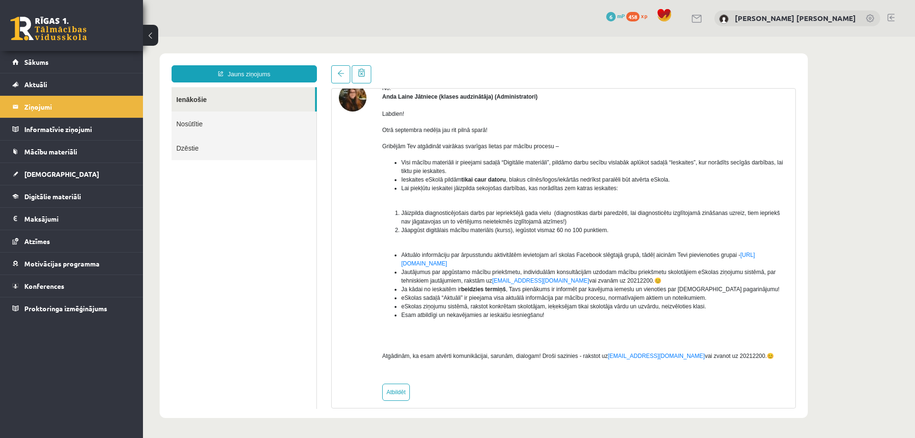
scroll to position [57, 0]
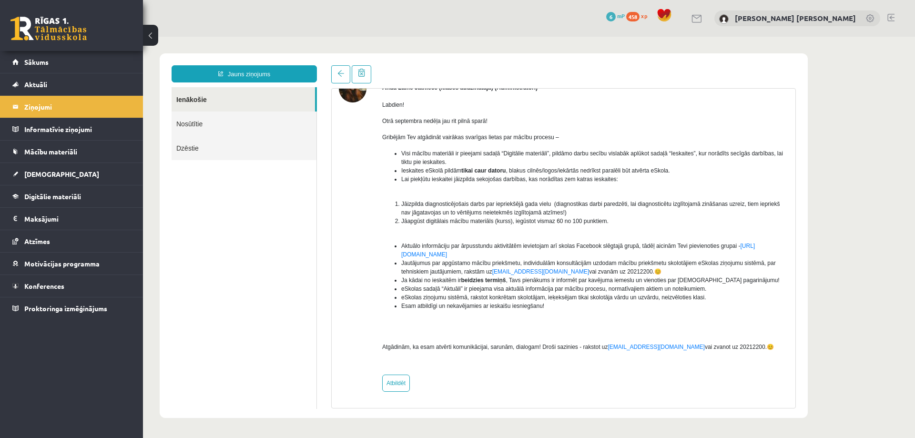
click at [186, 121] on link "Nosūtītie" at bounding box center [243, 123] width 145 height 24
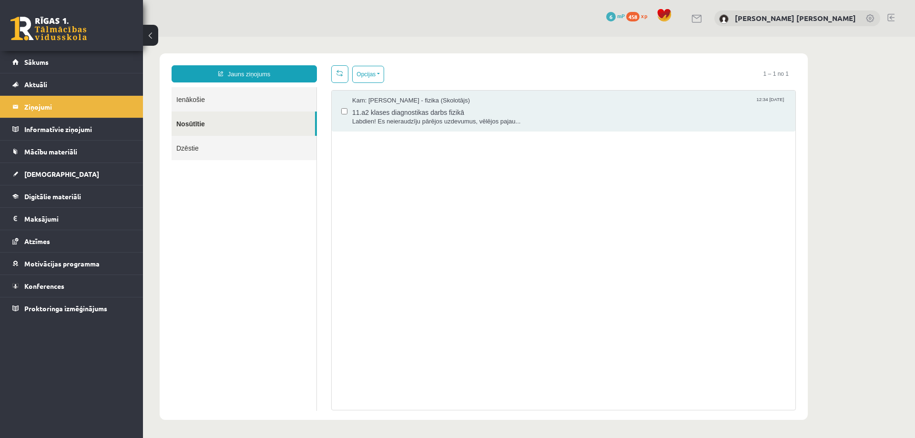
scroll to position [0, 0]
